Goal: Navigation & Orientation: Find specific page/section

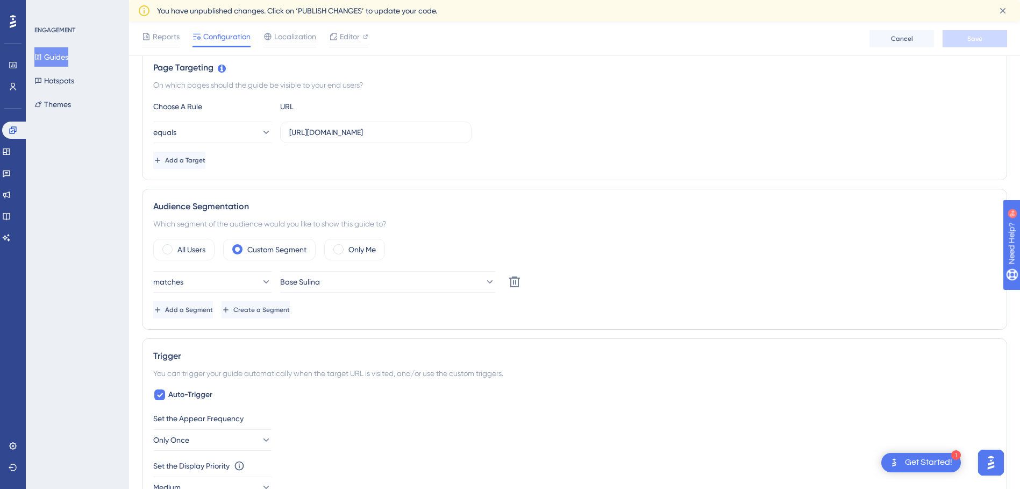
scroll to position [215, 0]
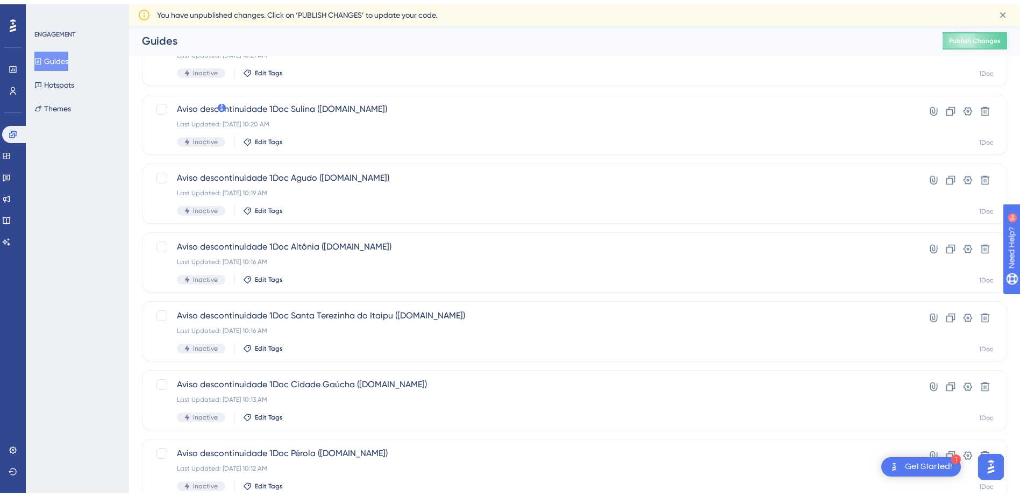
scroll to position [54, 0]
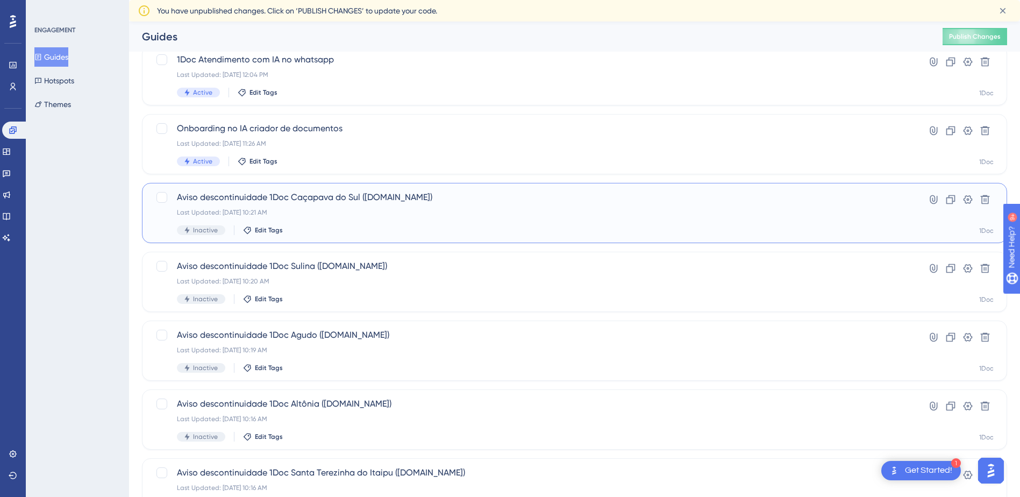
click at [360, 216] on div "Last Updated: [DATE] 10:21 AM" at bounding box center [531, 212] width 709 height 9
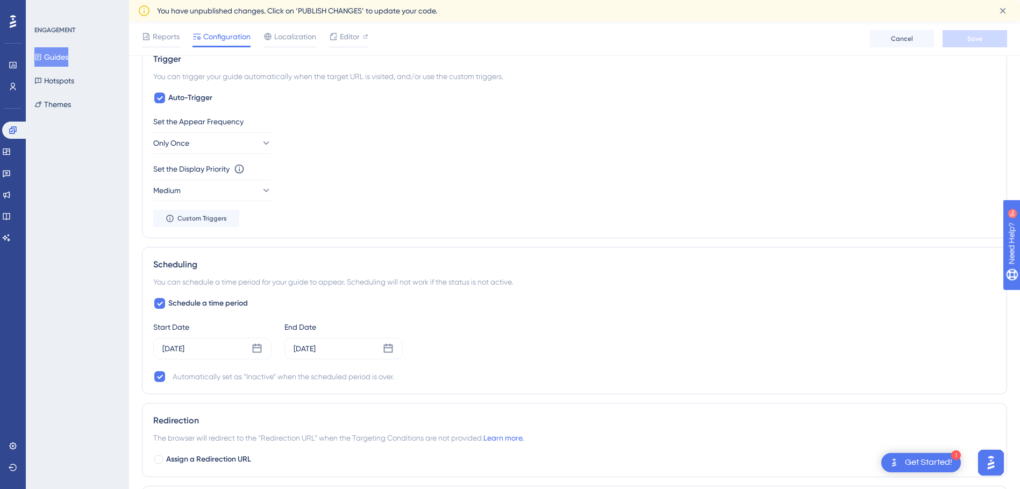
scroll to position [645, 0]
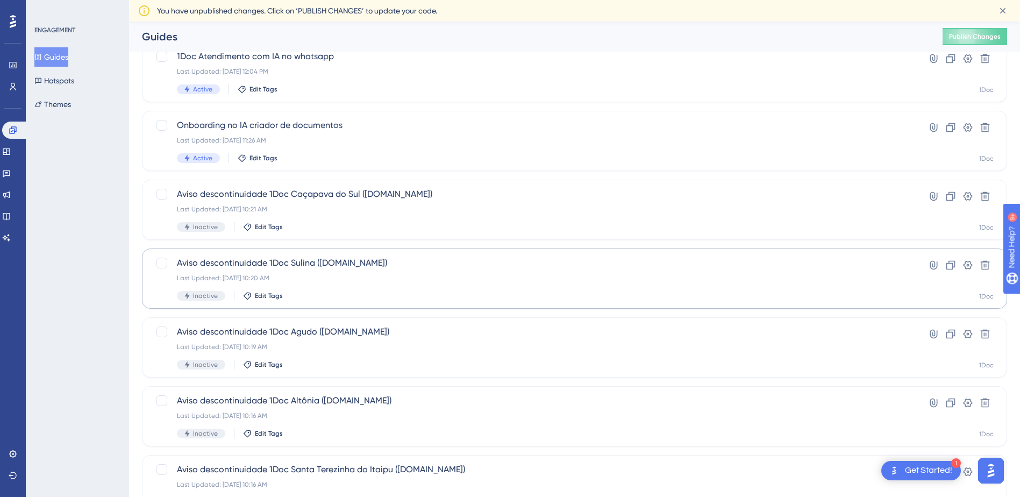
scroll to position [108, 0]
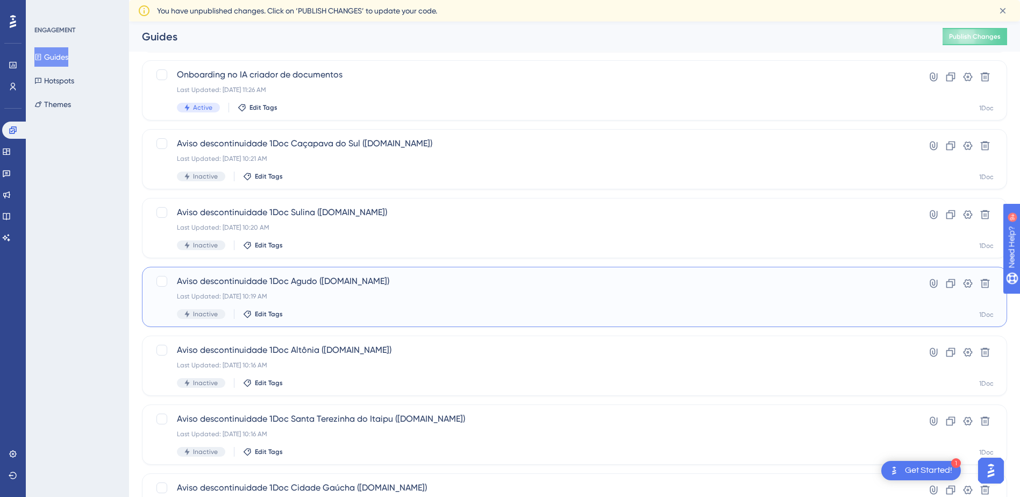
click at [386, 292] on div "Last Updated: [DATE] 10:19 AM" at bounding box center [531, 296] width 709 height 9
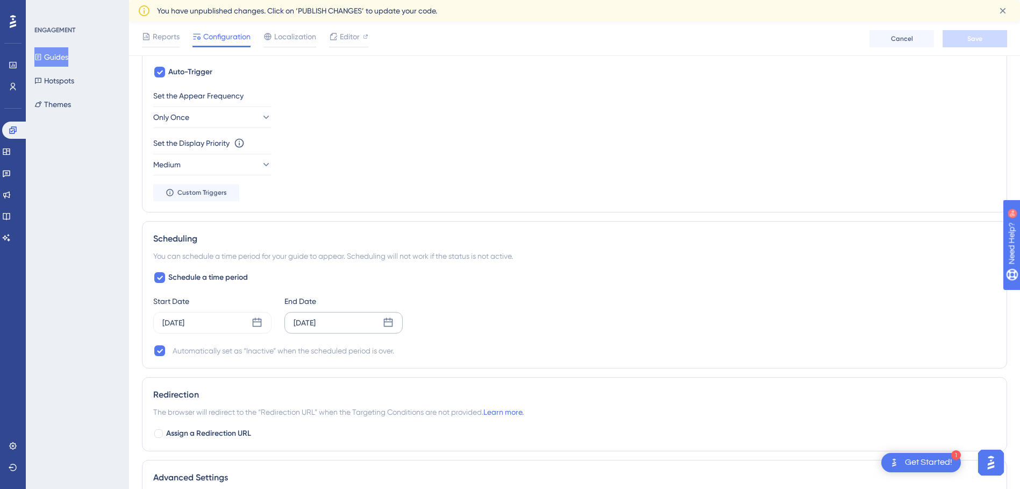
scroll to position [592, 0]
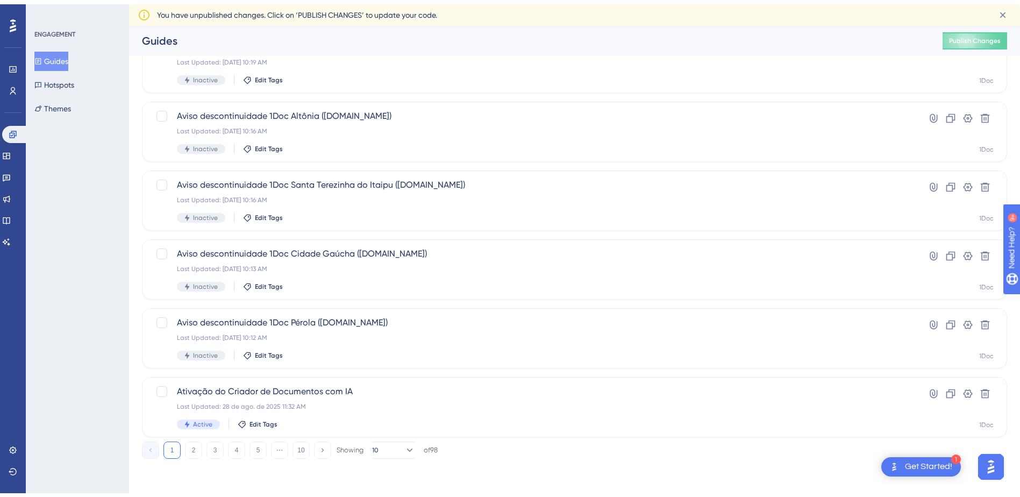
scroll to position [108, 0]
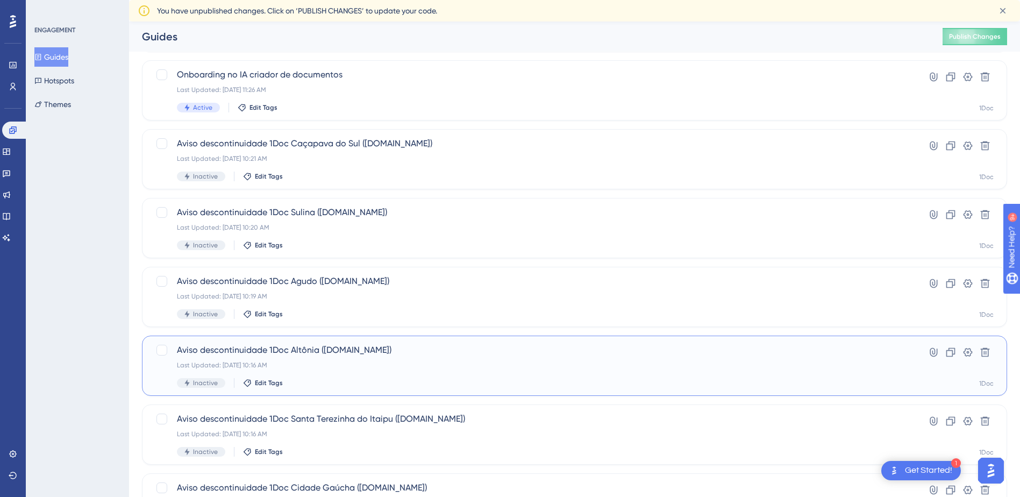
click at [320, 353] on span "Aviso descontinuidade 1Doc Altônia ([DOMAIN_NAME])" at bounding box center [531, 350] width 709 height 13
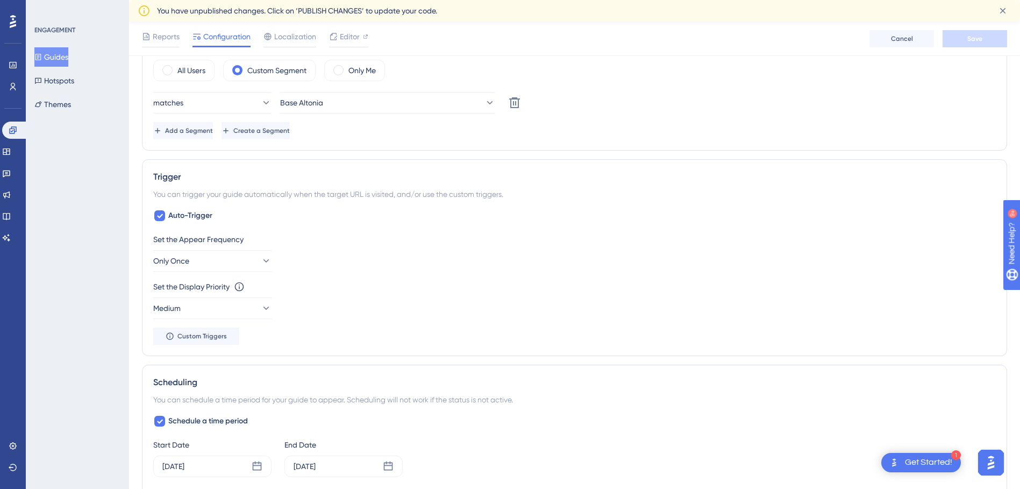
scroll to position [430, 0]
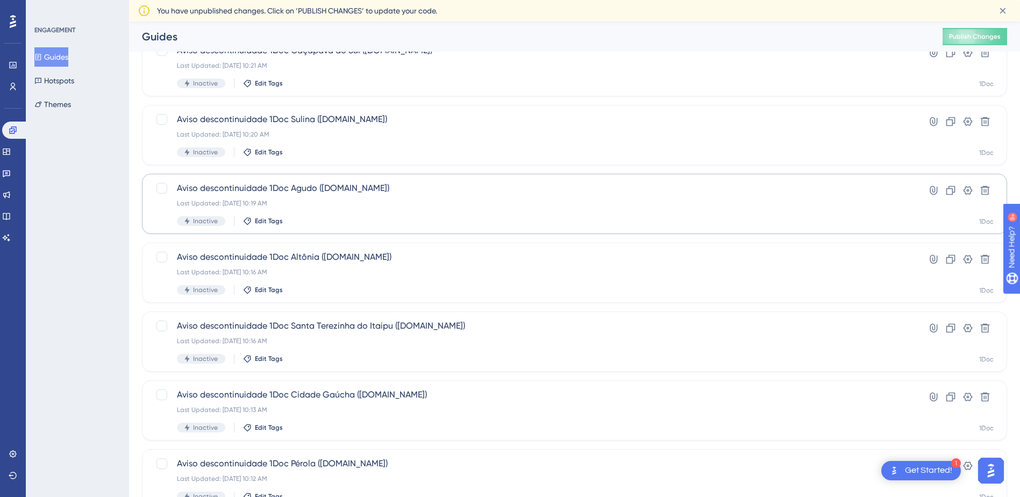
scroll to position [215, 0]
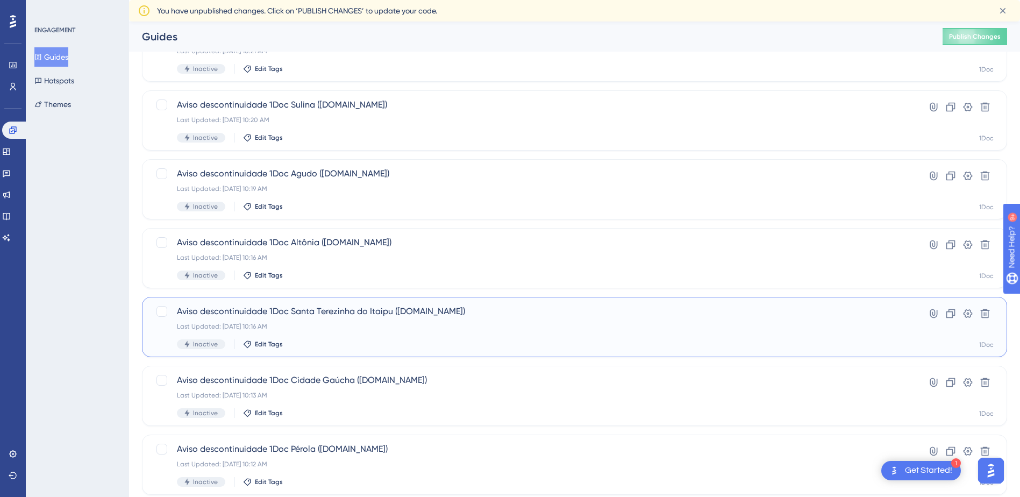
click at [392, 311] on span "Aviso descontinuidade 1Doc Santa Terezinha do Itaipu ([DOMAIN_NAME])" at bounding box center [531, 311] width 709 height 13
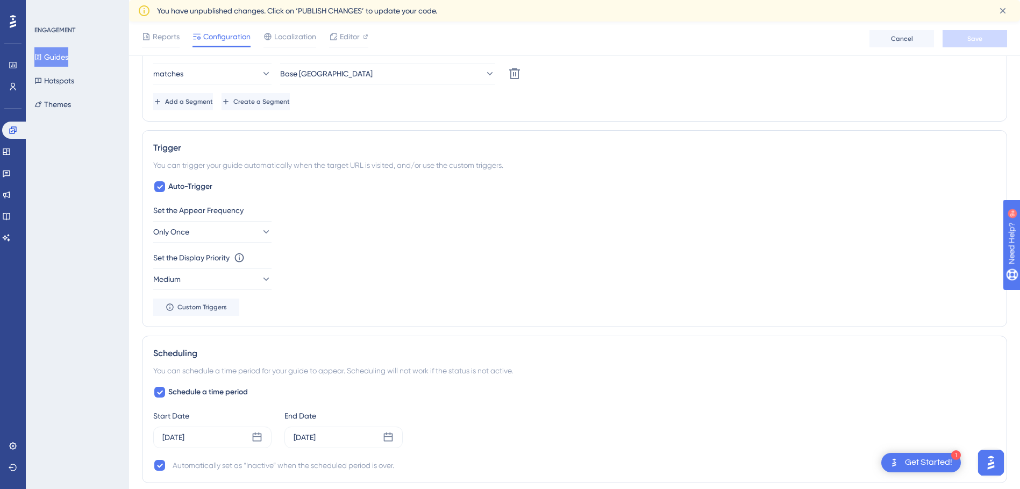
scroll to position [484, 0]
